Goal: Information Seeking & Learning: Learn about a topic

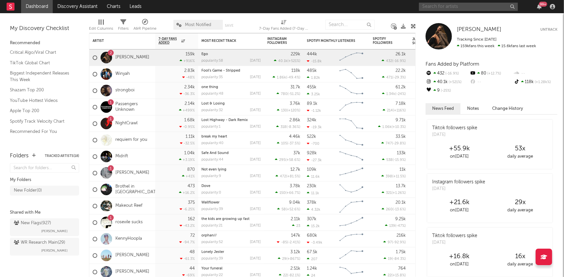
click at [469, 8] on input "text" at bounding box center [468, 7] width 99 height 8
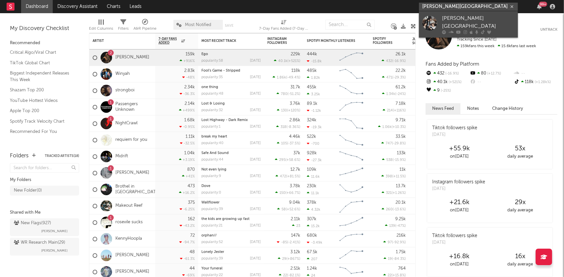
type input "[PERSON_NAME][GEOGRAPHIC_DATA]"
click at [462, 30] on div at bounding box center [478, 32] width 73 height 4
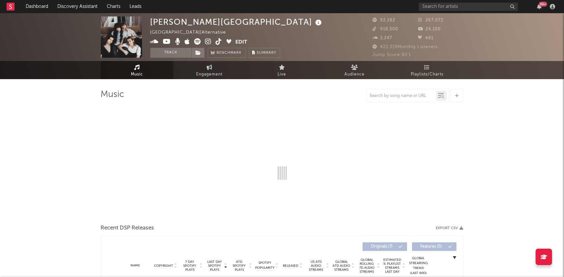
select select "6m"
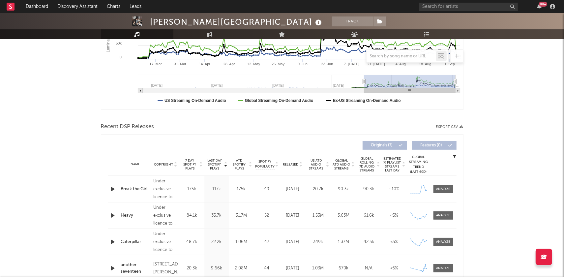
scroll to position [190, 0]
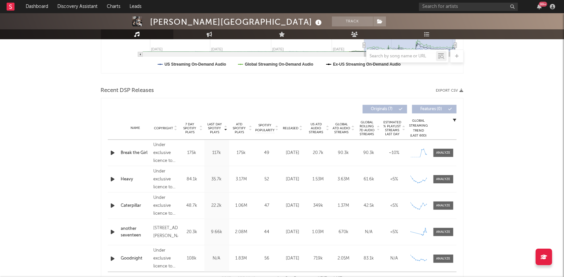
click at [300, 126] on icon at bounding box center [301, 127] width 3 height 3
click at [448, 151] on div at bounding box center [443, 152] width 14 height 5
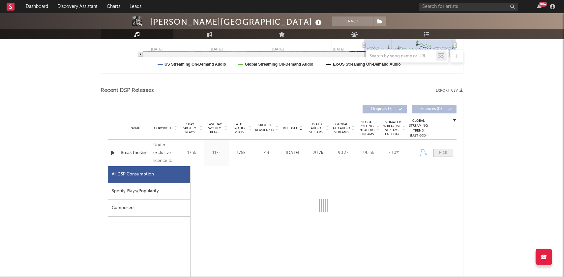
select select "1w"
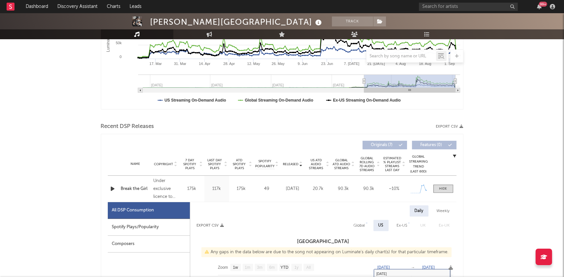
scroll to position [0, 0]
